Goal: Find specific page/section: Find specific page/section

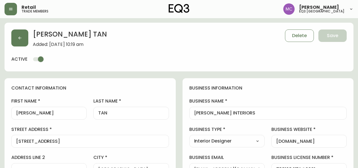
select select "BC"
select select "CA"
select select "CA_EN"
select select "Other"
select select "Interior Designer"
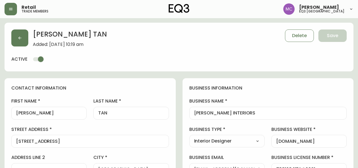
select select "cjw10z96p001r6gs00juufhhe"
select select "false"
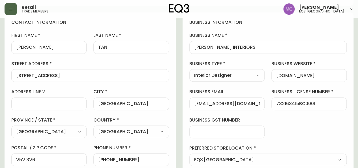
click at [8, 10] on button "button" at bounding box center [11, 9] width 12 height 12
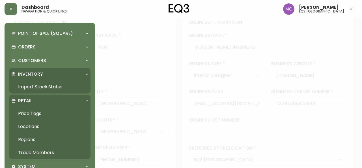
scroll to position [66, 0]
click at [40, 149] on link "Trade Members" at bounding box center [50, 152] width 82 height 13
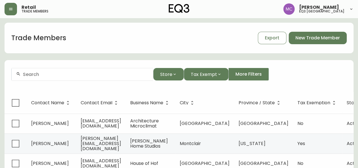
click at [45, 77] on div at bounding box center [82, 74] width 141 height 13
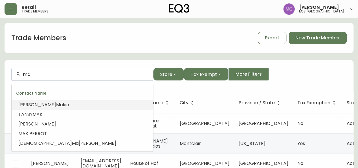
type input "m"
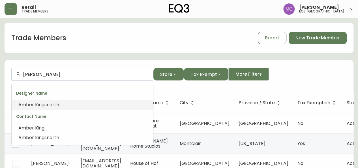
click at [46, 106] on span "ingsnorth" at bounding box center [48, 104] width 21 height 7
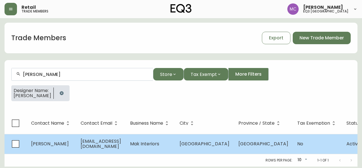
type input "[PERSON_NAME]"
click at [208, 145] on span "[GEOGRAPHIC_DATA]" at bounding box center [205, 143] width 50 height 7
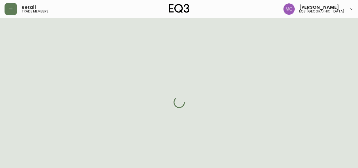
select select "BC"
select select "CA"
select select "CA_EN"
select select "Other"
select select "Interior Designer"
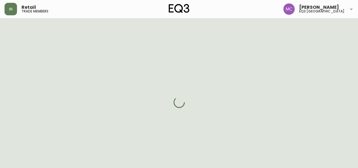
select select "false"
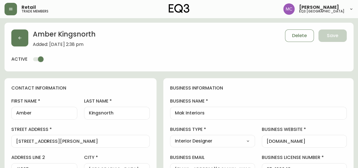
type input "EQ3 [GEOGRAPHIC_DATA]"
select select "cjw10z96p001r6gs00juufhhe"
click at [17, 37] on button "button" at bounding box center [19, 37] width 17 height 17
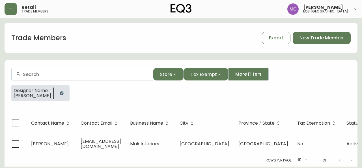
click at [46, 72] on input "text" at bounding box center [86, 74] width 126 height 5
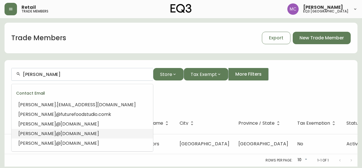
click at [56, 132] on span "@[DOMAIN_NAME]" at bounding box center [77, 133] width 43 height 7
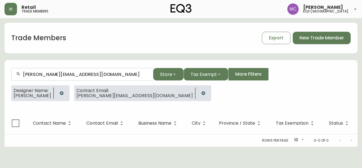
type input "[PERSON_NAME][EMAIL_ADDRESS][DOMAIN_NAME]"
click at [61, 94] on button "button" at bounding box center [61, 92] width 11 height 11
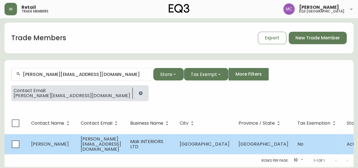
click at [105, 144] on span "[PERSON_NAME][EMAIL_ADDRESS][DOMAIN_NAME]" at bounding box center [101, 144] width 40 height 17
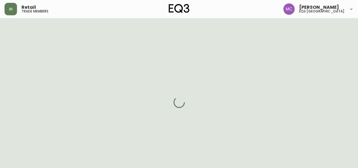
select select "BC"
select select "CA"
select select "CA_EN"
select select "Other"
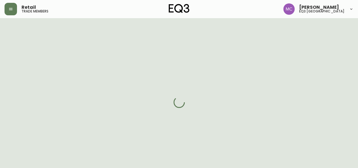
select select "cjw10z96p001r6gs00juufhhe"
select select "false"
